Goal: Task Accomplishment & Management: Manage account settings

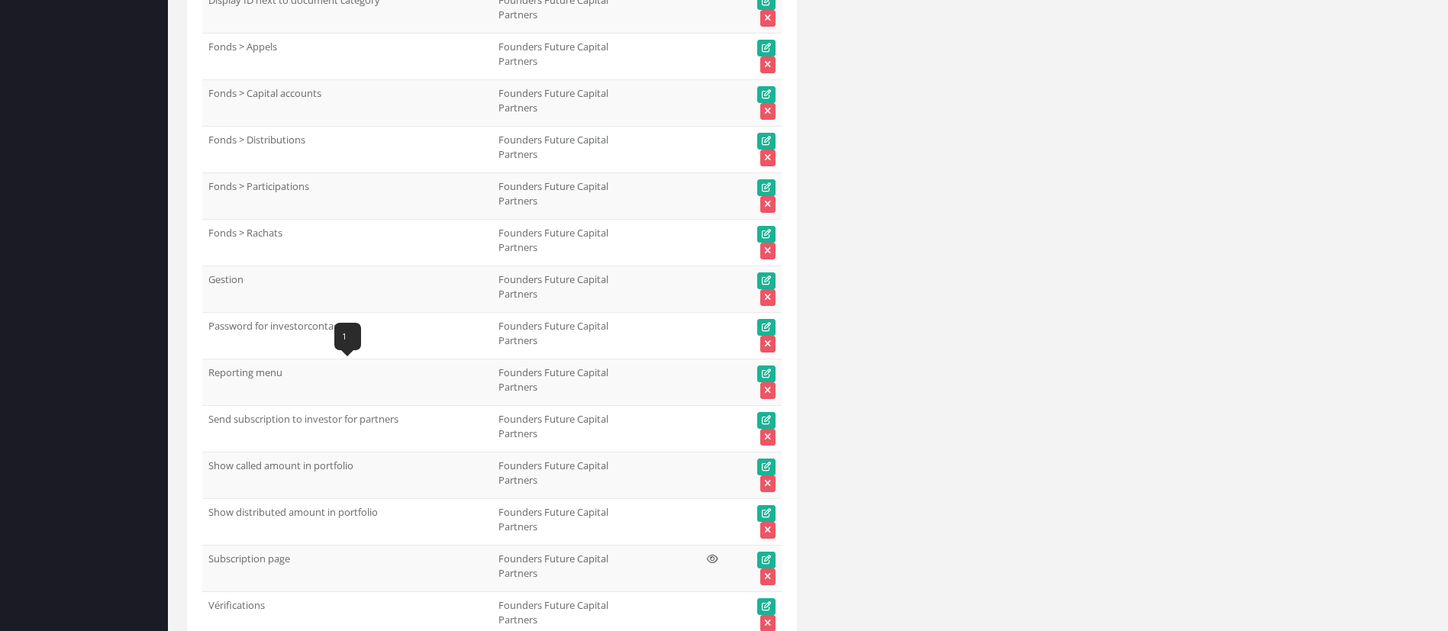
scroll to position [48738, 0]
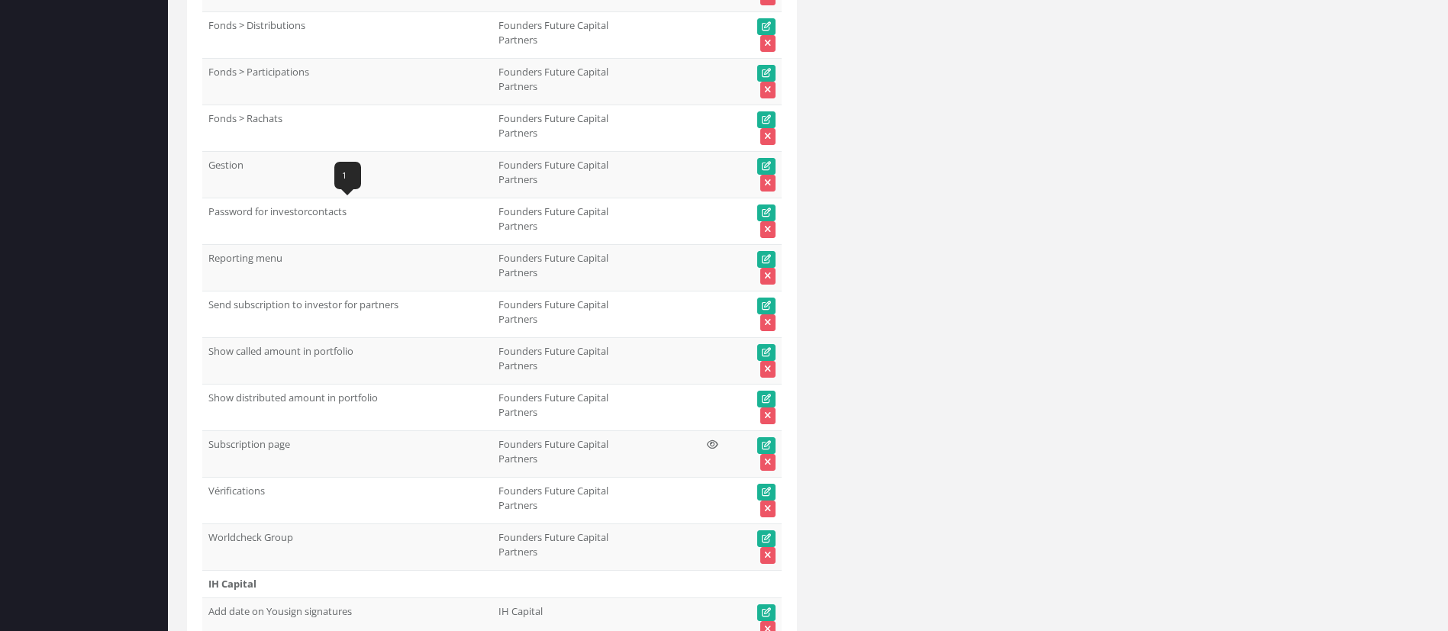
drag, startPoint x: 353, startPoint y: 211, endPoint x: 209, endPoint y: 210, distance: 143.5
click at [209, 210] on td "Password for investorcontacts" at bounding box center [347, 221] width 290 height 47
copy td "Password for investorcontacts"
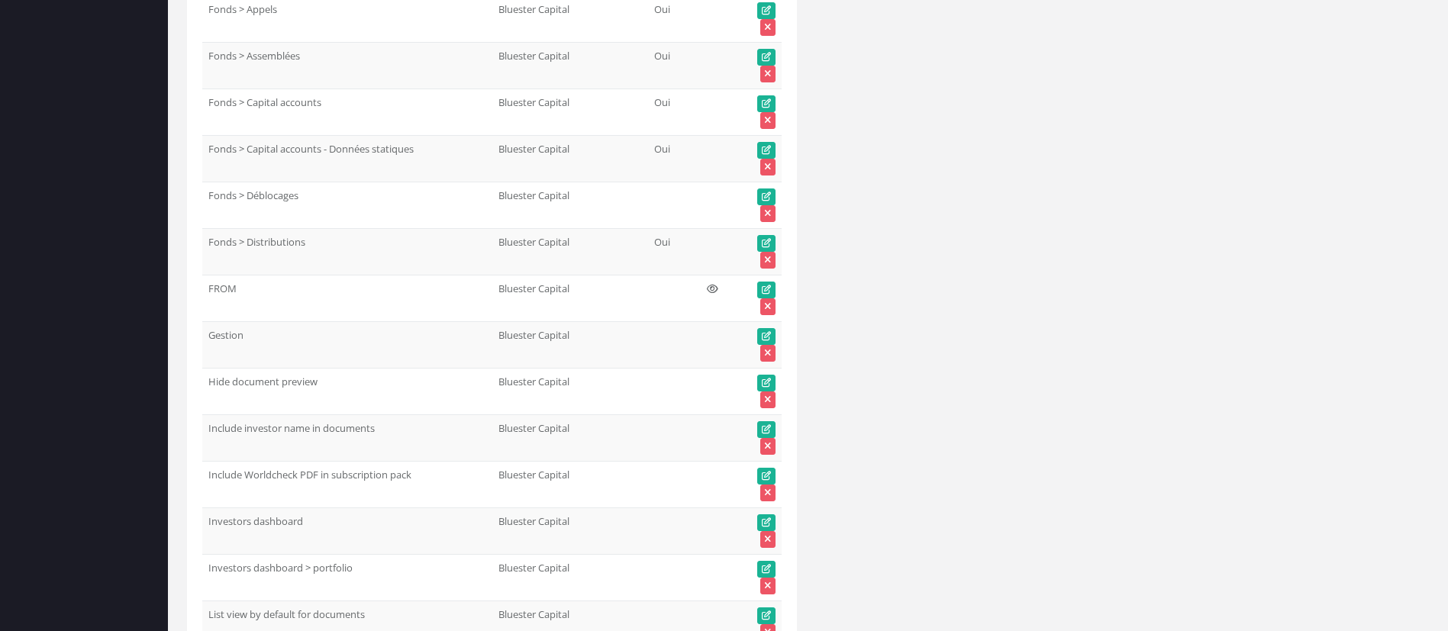
scroll to position [0, 0]
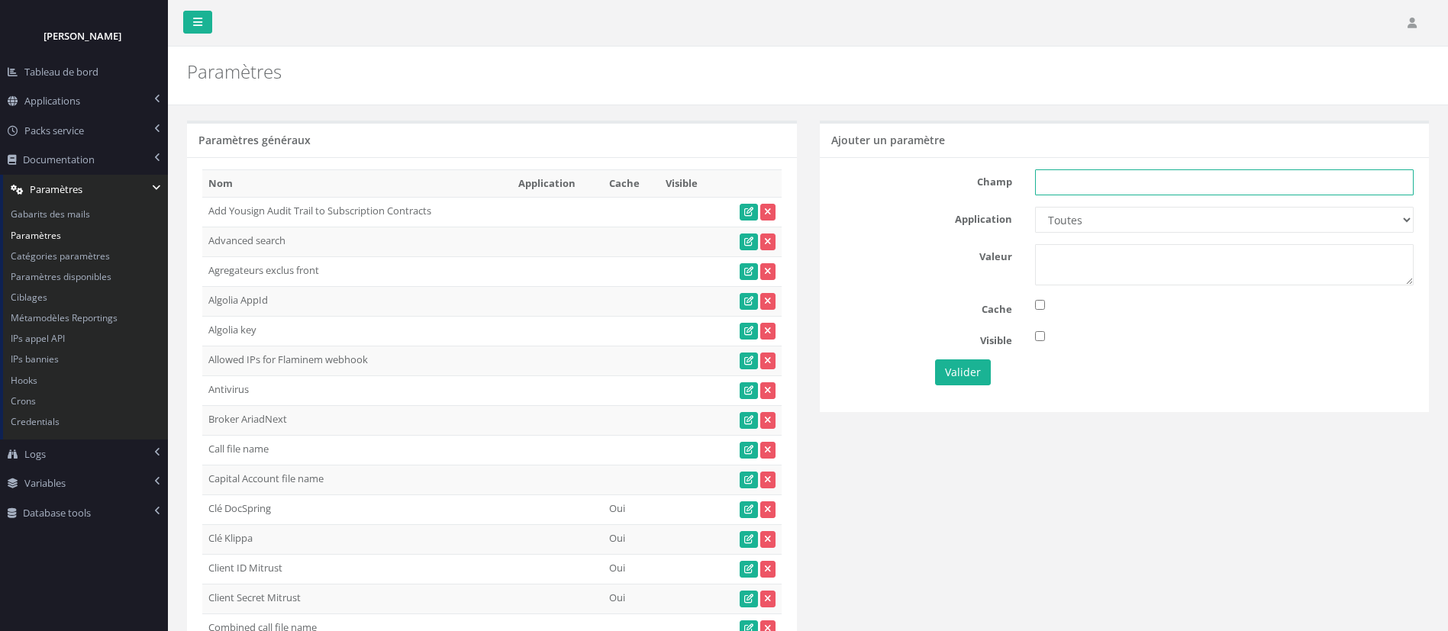
click at [1092, 189] on input "text" at bounding box center [1224, 182] width 379 height 26
paste input "Password for investorcontacts"
type input "Password for investorcontacts"
click at [1083, 223] on select "Toutes Aloe Private Equity Alpin Capital API Access to My DB API demo Astorg As…" at bounding box center [1224, 220] width 379 height 26
select select "63"
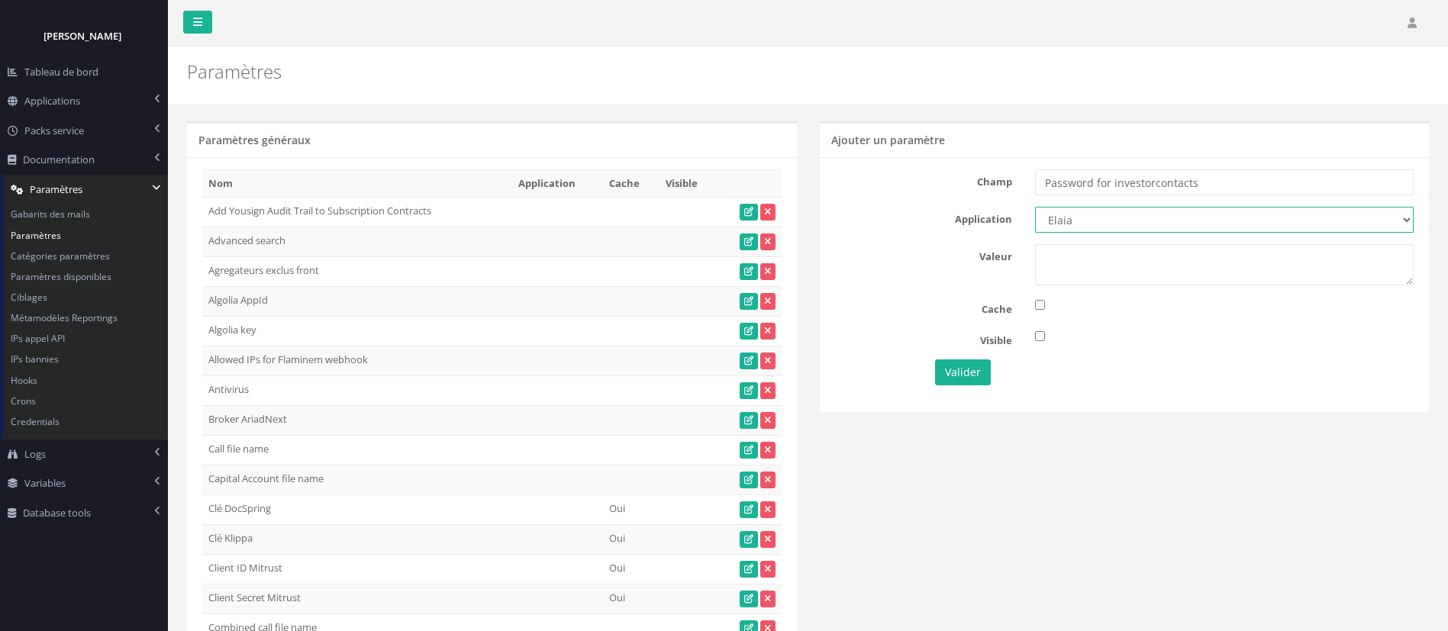
click at [1035, 207] on select "Toutes Aloe Private Equity Alpin Capital API Access to My DB API demo Astorg As…" at bounding box center [1224, 220] width 379 height 26
click at [1080, 256] on textarea at bounding box center [1224, 264] width 379 height 41
type textarea "1"
click at [962, 382] on button "Valider" at bounding box center [963, 372] width 56 height 26
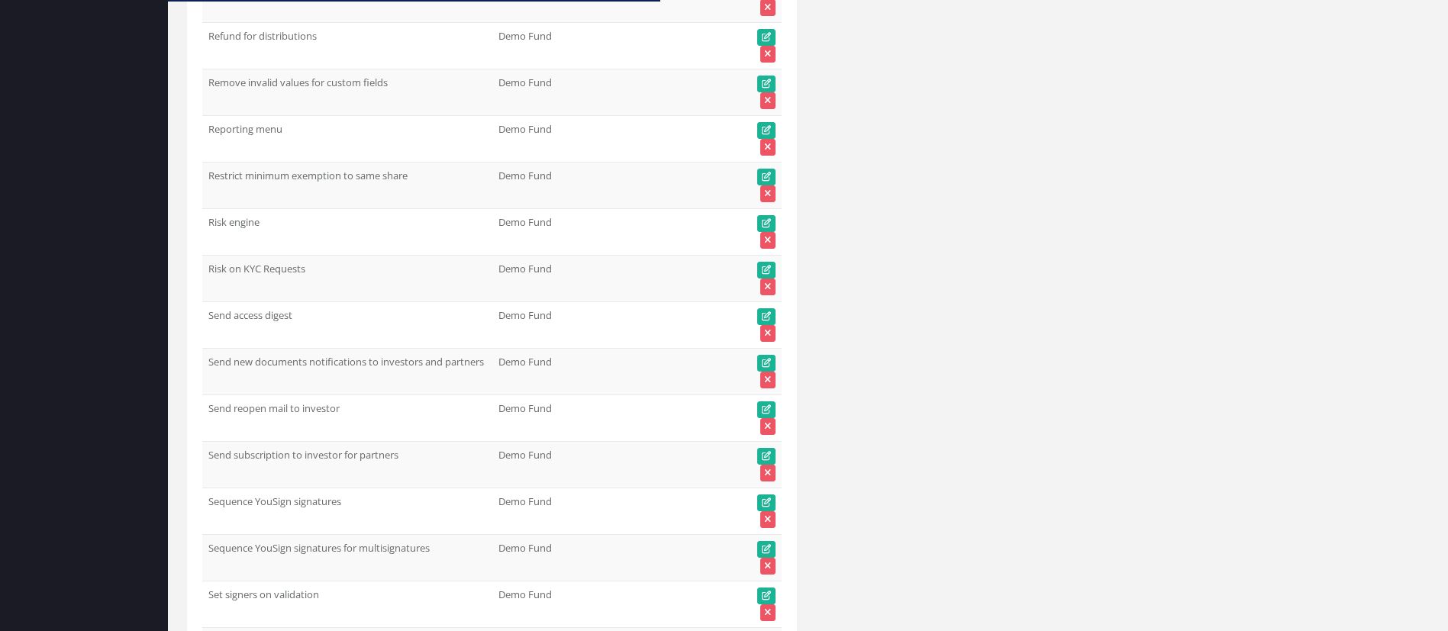
scroll to position [22090, 0]
